Goal: Check status: Check status

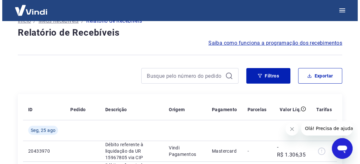
scroll to position [97, 0]
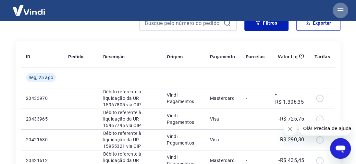
click at [338, 10] on icon "button" at bounding box center [340, 10] width 8 height 8
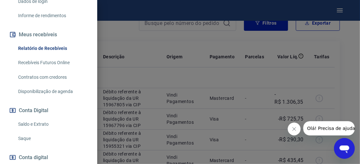
scroll to position [130, 0]
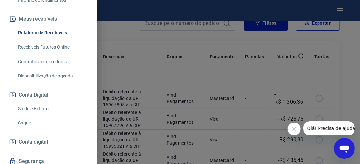
click at [41, 108] on link "Saldo e Extrato" at bounding box center [53, 108] width 74 height 13
